Goal: Task Accomplishment & Management: Manage account settings

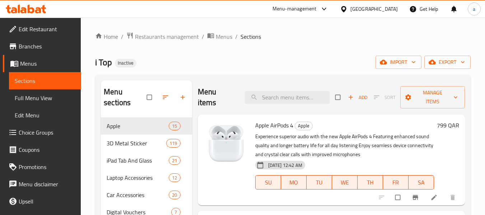
click at [317, 11] on div "Menu-management" at bounding box center [295, 9] width 44 height 9
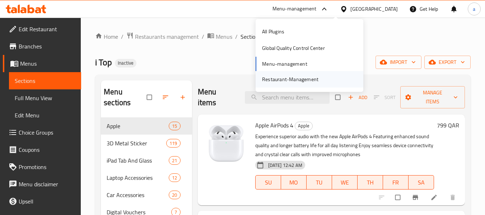
click at [284, 77] on div "Restaurant-Management" at bounding box center [290, 79] width 56 height 8
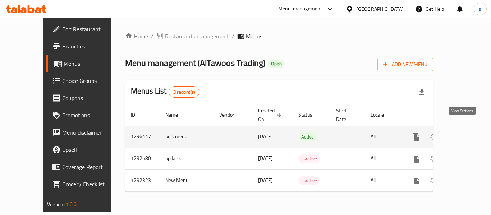
click at [464, 133] on icon "enhanced table" at bounding box center [468, 137] width 9 height 9
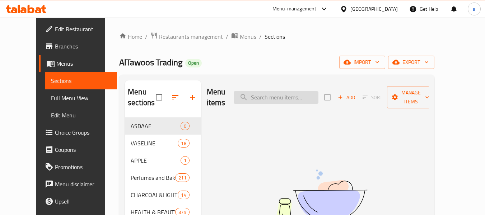
click at [282, 95] on input "search" at bounding box center [276, 97] width 85 height 13
paste input "Lattafa Yara Perfume"
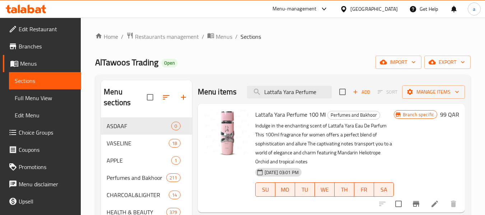
type input "Lattafa Yara Perfume"
click at [44, 29] on span "Edit Restaurant" at bounding box center [47, 29] width 57 height 9
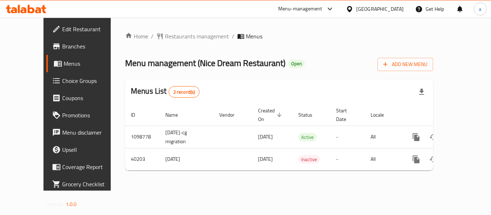
click at [353, 8] on icon at bounding box center [350, 9] width 8 height 8
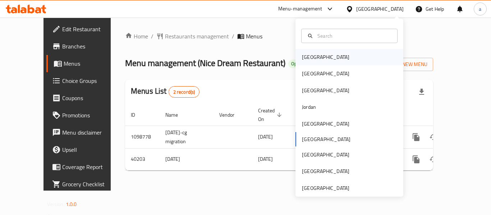
click at [318, 55] on div "Bahrain" at bounding box center [325, 57] width 59 height 17
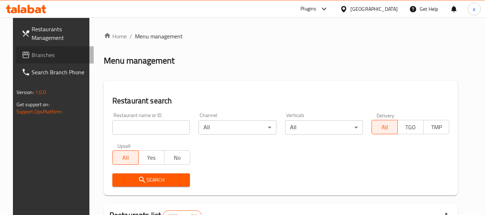
click at [74, 57] on span "Branches" at bounding box center [60, 55] width 57 height 9
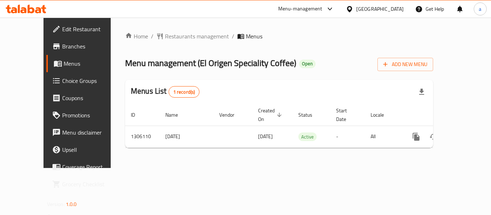
click at [389, 11] on div "Bahrain" at bounding box center [379, 9] width 47 height 8
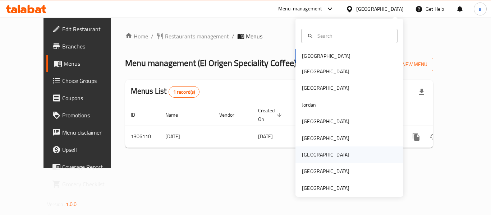
click at [296, 157] on div "[GEOGRAPHIC_DATA]" at bounding box center [325, 155] width 59 height 17
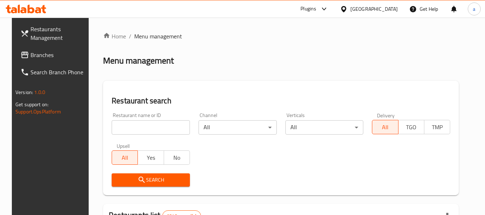
click at [31, 59] on span "Branches" at bounding box center [59, 55] width 57 height 9
